Goal: Task Accomplishment & Management: Manage account settings

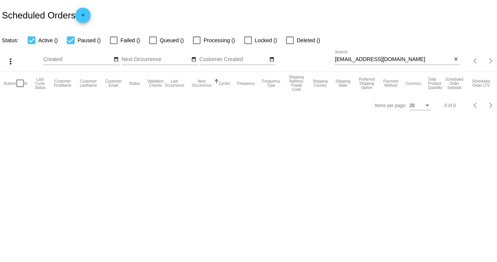
click at [345, 57] on input "[EMAIL_ADDRESS][DOMAIN_NAME]" at bounding box center [390, 59] width 116 height 6
click at [345, 57] on input "[EMAIL_ADDRESS][DOMAIN_NAME]" at bounding box center [386, 59] width 115 height 6
paste input "[PERSON_NAME]"
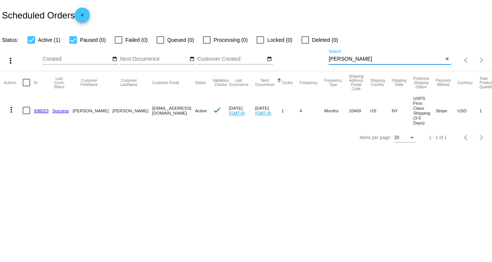
type input "[PERSON_NAME]"
click at [12, 111] on mat-icon "more_vert" at bounding box center [11, 109] width 9 height 9
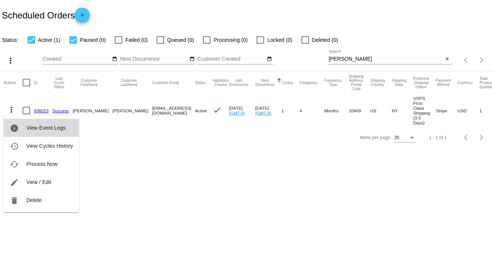
click at [33, 126] on span "View Event Logs" at bounding box center [45, 128] width 39 height 6
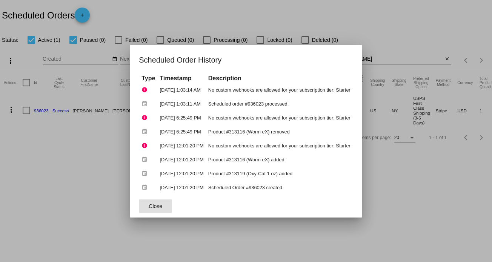
click at [97, 176] on div at bounding box center [246, 131] width 492 height 262
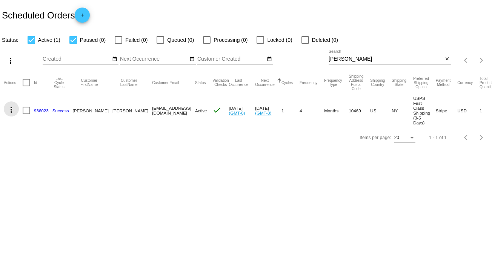
click at [11, 111] on mat-icon "more_vert" at bounding box center [11, 109] width 9 height 9
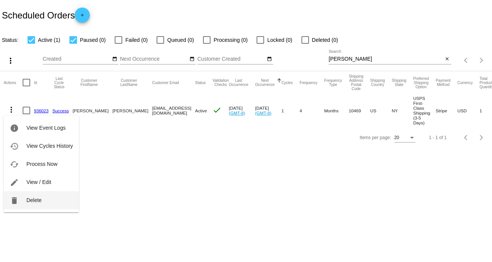
click at [42, 201] on button "delete Delete" at bounding box center [41, 200] width 75 height 18
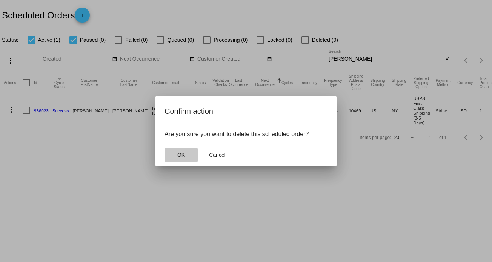
click at [183, 154] on span "OK" at bounding box center [181, 155] width 8 height 6
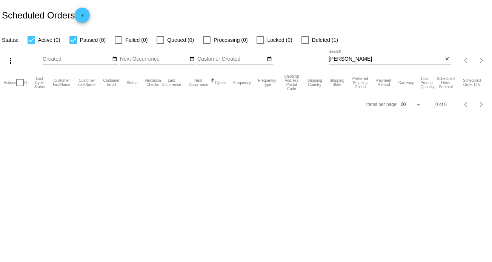
click at [353, 55] on div "HANDELMAN Search" at bounding box center [386, 57] width 115 height 15
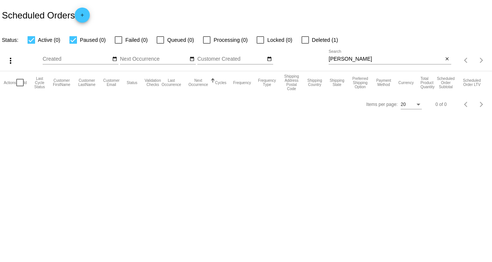
click at [353, 55] on div "HANDELMAN Search" at bounding box center [386, 57] width 115 height 15
click at [353, 58] on input "[PERSON_NAME]" at bounding box center [386, 59] width 115 height 6
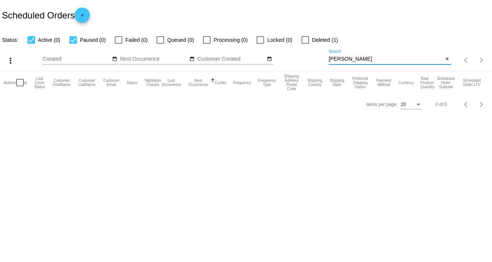
click at [353, 58] on input "[PERSON_NAME]" at bounding box center [386, 59] width 115 height 6
type input "jessica"
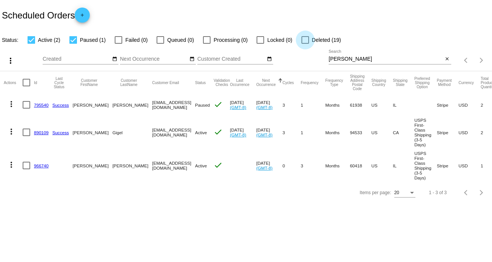
click at [302, 42] on div at bounding box center [305, 40] width 8 height 8
click at [305, 44] on input "Deleted (19)" at bounding box center [305, 44] width 0 height 0
checkbox input "true"
